Goal: Task Accomplishment & Management: Manage account settings

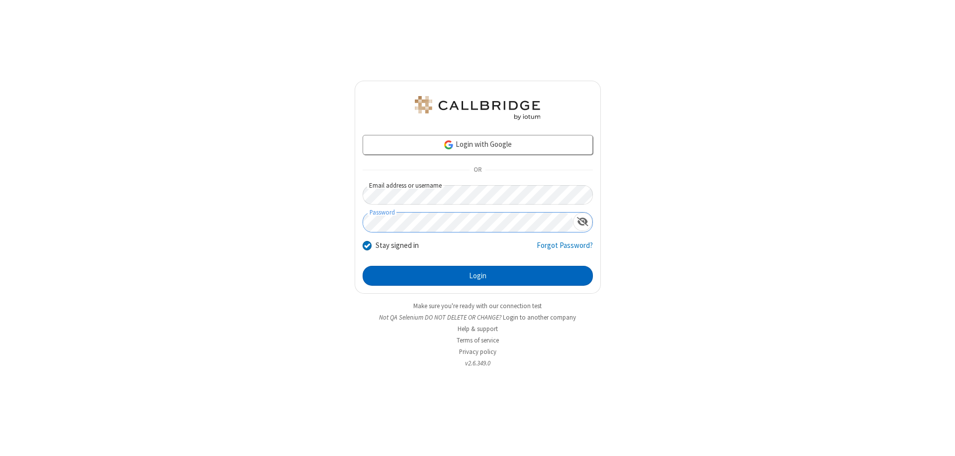
click at [478, 276] on button "Login" at bounding box center [478, 276] width 230 height 20
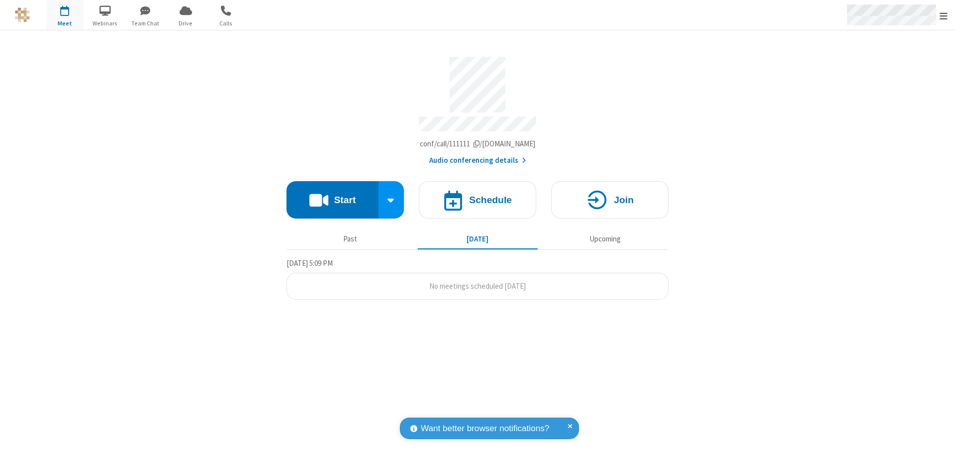
click at [944, 15] on span "Open menu" at bounding box center [944, 16] width 8 height 10
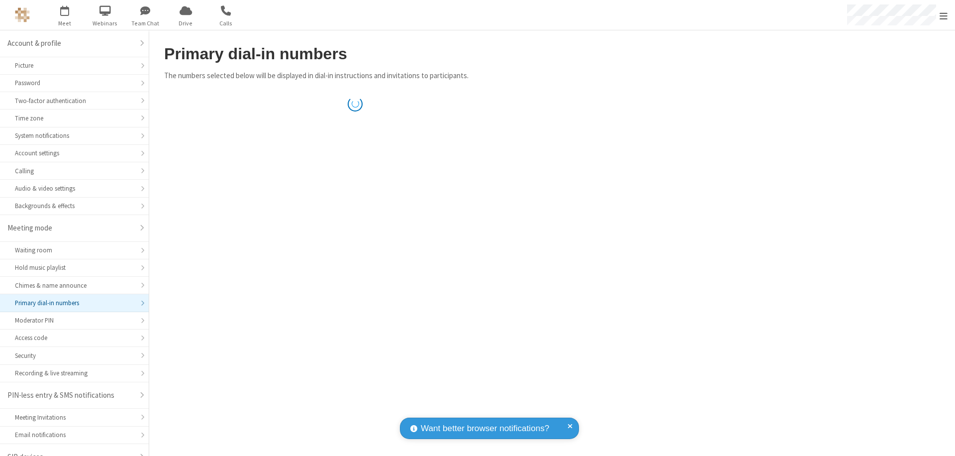
scroll to position [14, 0]
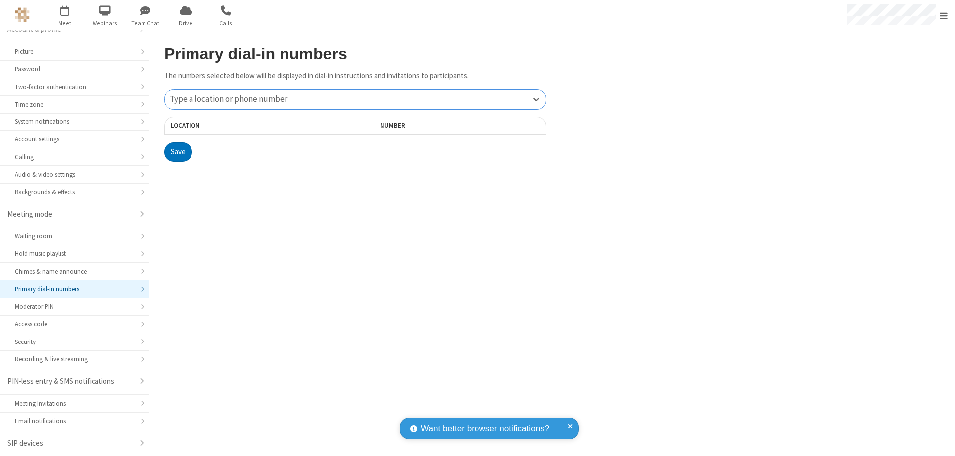
click at [355, 99] on div "Type a location or phone number" at bounding box center [355, 99] width 381 height 19
type input "[PHONE_NUMBER]"
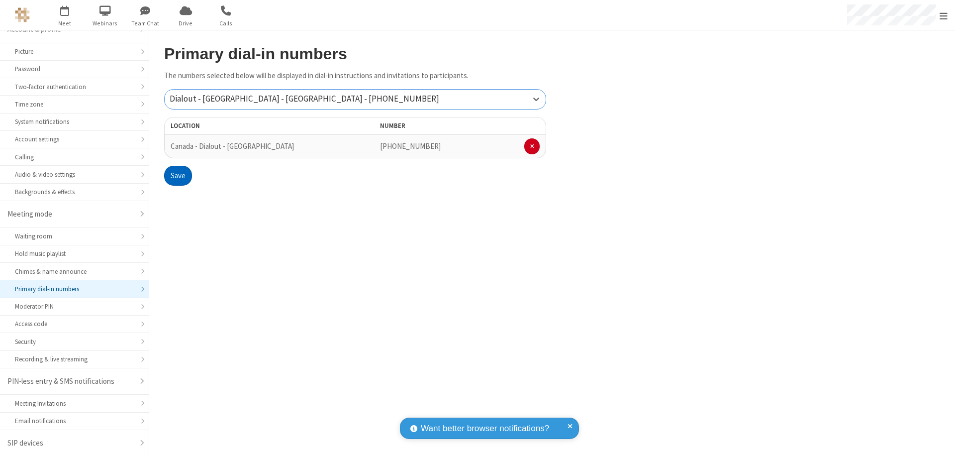
click at [178, 176] on button "Save" at bounding box center [178, 176] width 28 height 20
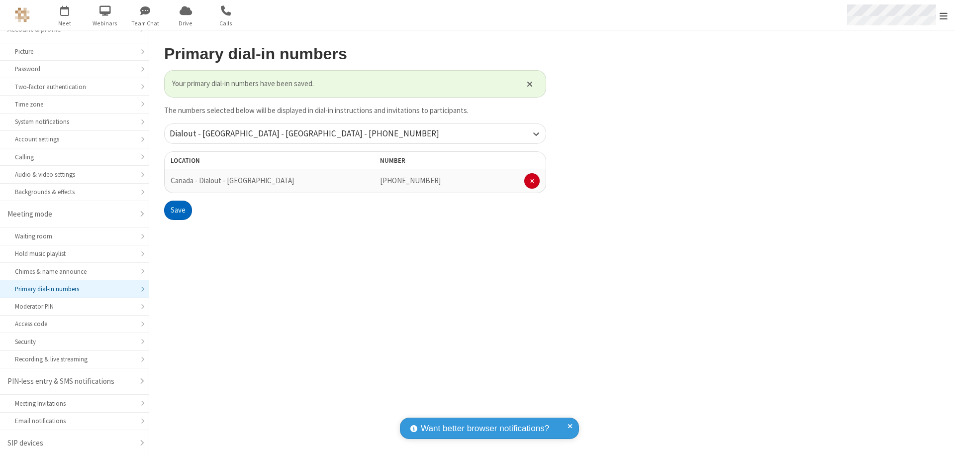
click at [944, 15] on span "Open menu" at bounding box center [944, 16] width 8 height 10
click at [65, 15] on span "button" at bounding box center [64, 10] width 37 height 17
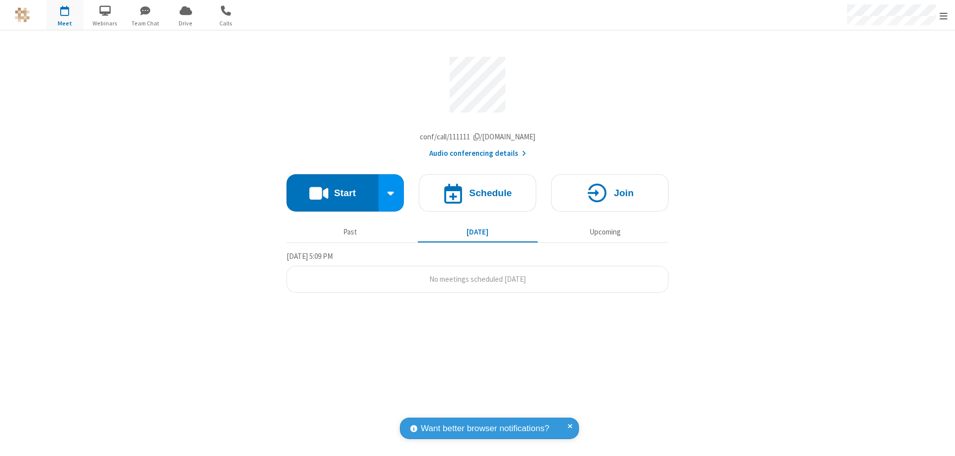
click at [332, 195] on button "Start" at bounding box center [333, 192] width 92 height 37
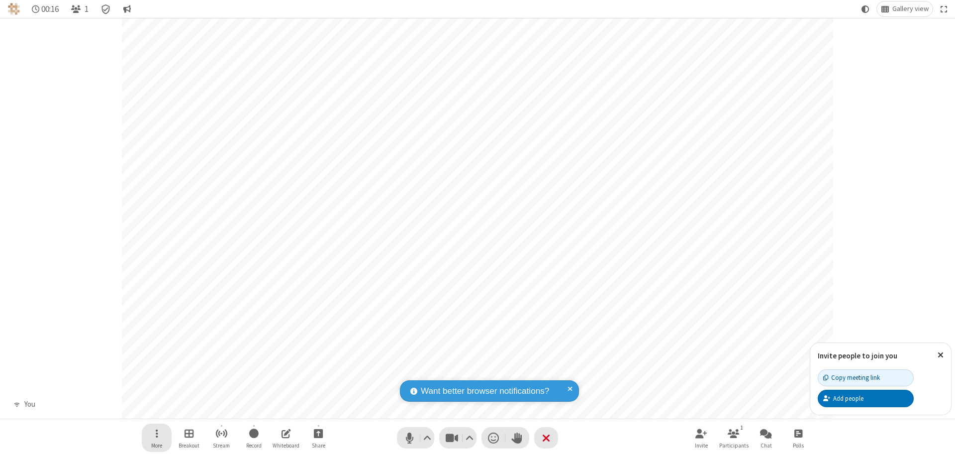
click at [156, 433] on span "Open menu" at bounding box center [157, 433] width 2 height 12
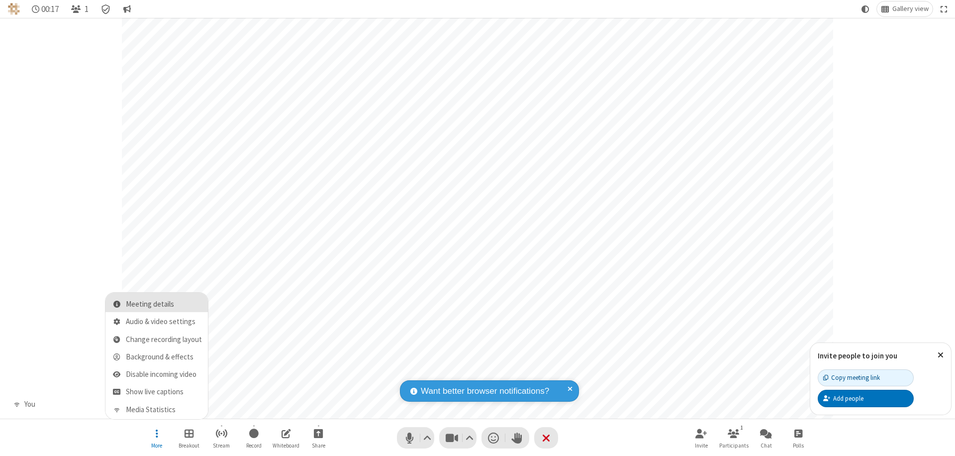
click at [164, 304] on span "Meeting details" at bounding box center [164, 304] width 76 height 8
